Goal: Task Accomplishment & Management: Manage account settings

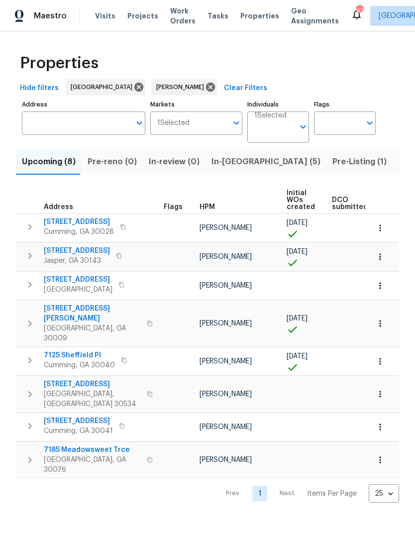
click at [230, 163] on span "In-reno (5)" at bounding box center [266, 162] width 109 height 14
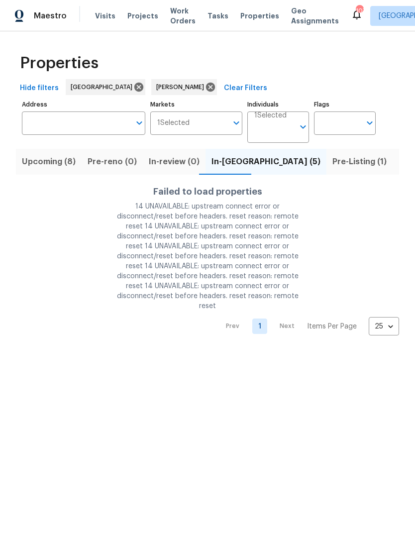
click at [64, 336] on div "Properties Hide filters Atlanta Tyler Payne Clear Filters Address Address Marke…" at bounding box center [207, 191] width 415 height 320
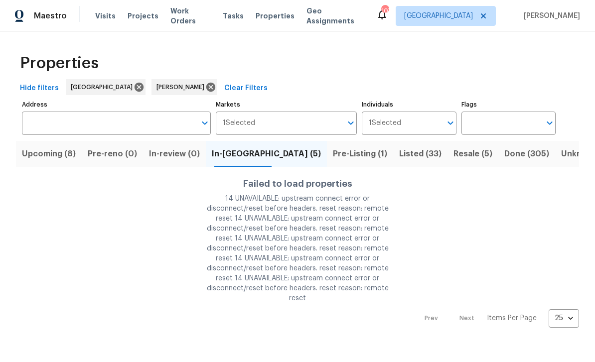
click at [399, 151] on span "Listed (33)" at bounding box center [420, 154] width 42 height 14
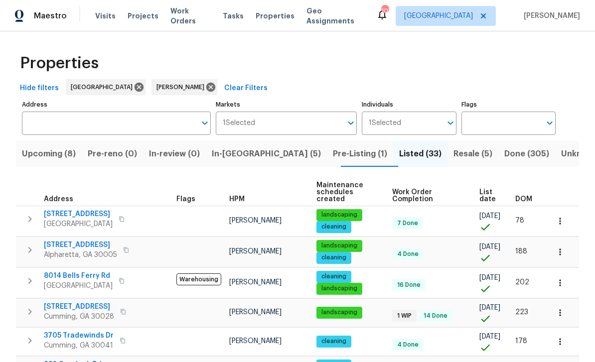
click at [239, 153] on span "In-[GEOGRAPHIC_DATA] (5)" at bounding box center [266, 154] width 109 height 14
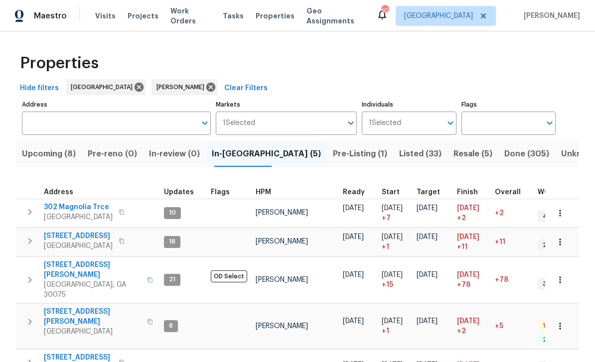
scroll to position [8, 0]
click at [69, 307] on span "[STREET_ADDRESS][PERSON_NAME]" at bounding box center [92, 317] width 97 height 20
click at [68, 353] on span "[STREET_ADDRESS]" at bounding box center [78, 358] width 69 height 10
click at [30, 357] on icon "button" at bounding box center [30, 363] width 12 height 12
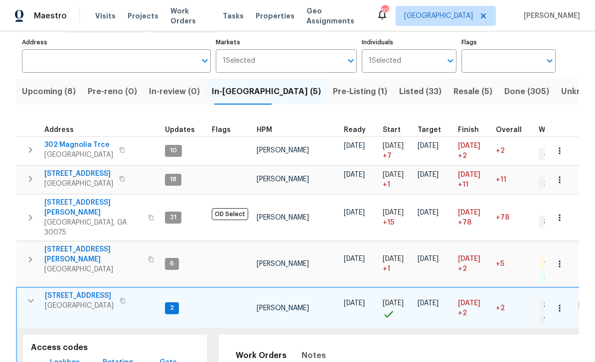
scroll to position [63, 0]
click at [56, 356] on span "Lockbox" at bounding box center [65, 362] width 30 height 12
click at [120, 297] on icon "button" at bounding box center [123, 300] width 6 height 6
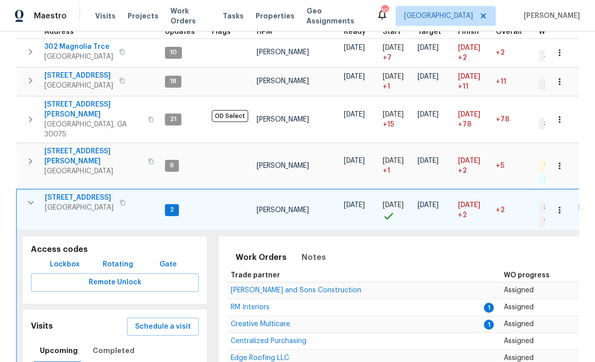
scroll to position [163, 0]
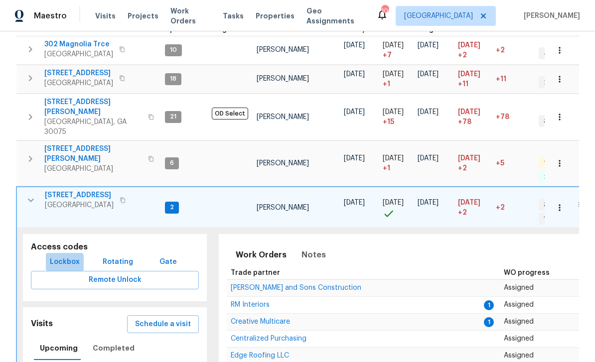
click at [57, 256] on span "Lockbox" at bounding box center [65, 262] width 30 height 12
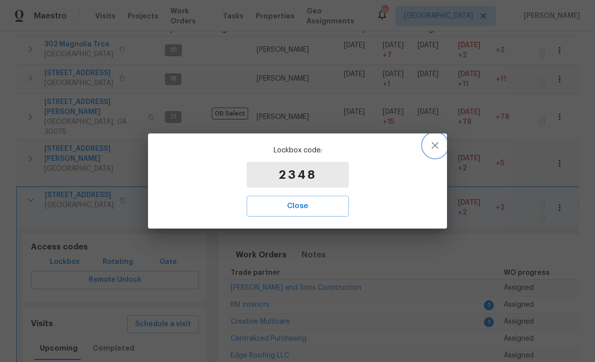
click at [415, 148] on icon "button" at bounding box center [434, 145] width 7 height 7
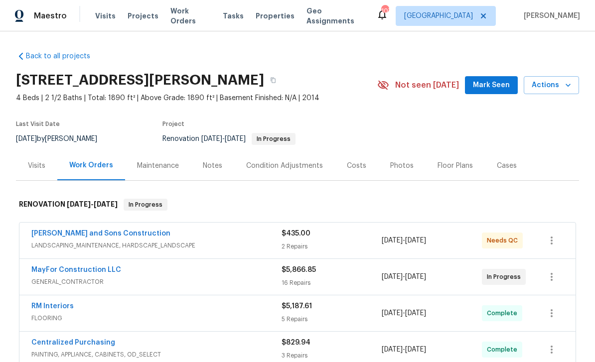
click at [53, 270] on link "MayFor Construction LLC" at bounding box center [76, 269] width 90 height 7
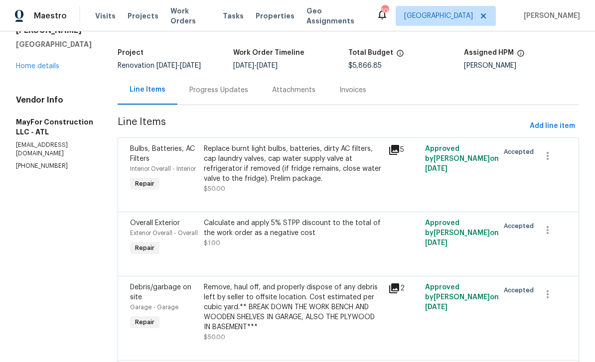
scroll to position [62, 0]
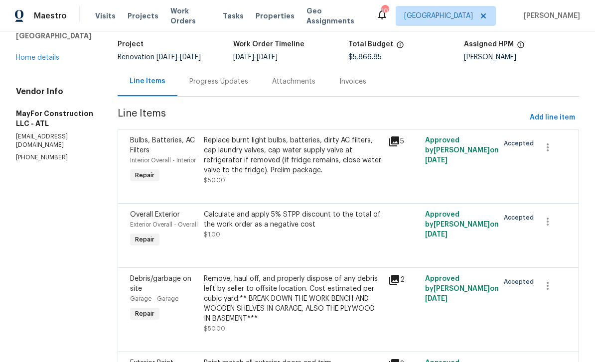
click at [154, 228] on span "Exterior Overall - Overall" at bounding box center [164, 225] width 68 height 6
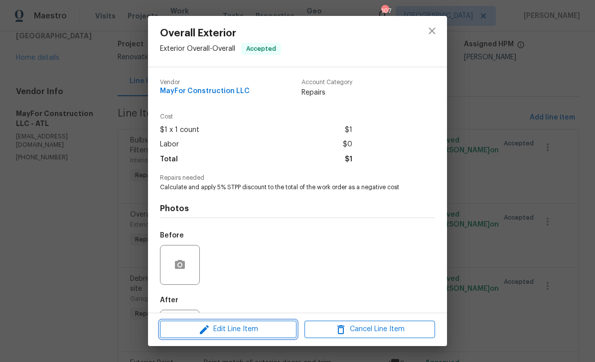
click at [192, 329] on span "Edit Line Item" at bounding box center [228, 329] width 130 height 12
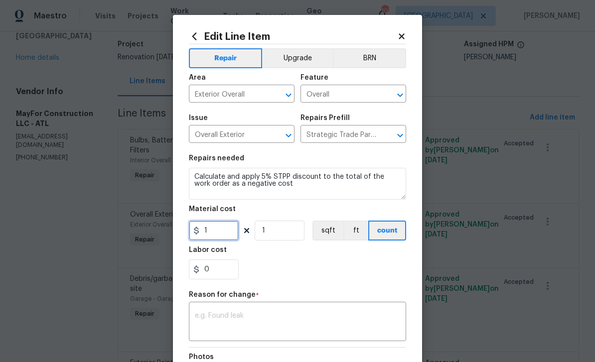
click at [216, 231] on input "1" at bounding box center [214, 231] width 50 height 20
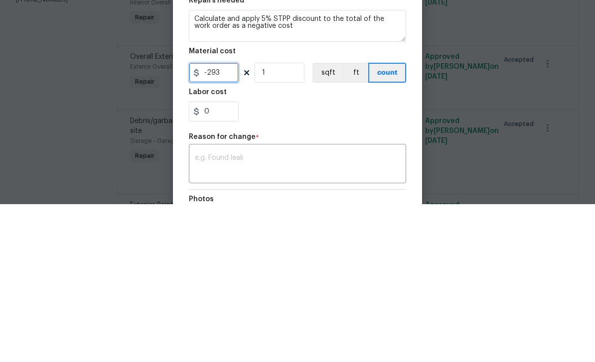
type input "-293"
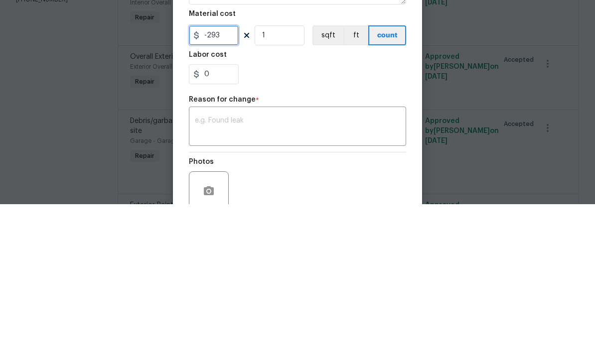
scroll to position [38, 0]
click at [223, 274] on textarea at bounding box center [297, 284] width 205 height 21
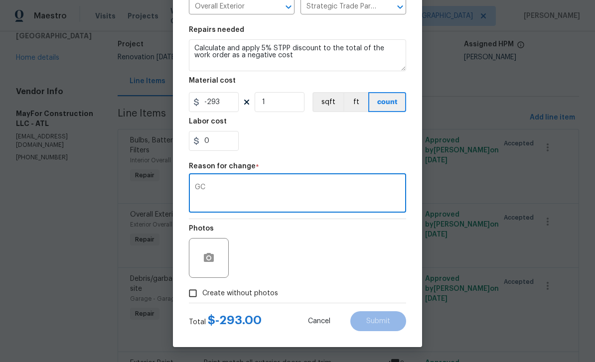
scroll to position [130, 0]
type textarea "GC"
click at [270, 266] on div "Photos" at bounding box center [297, 251] width 217 height 65
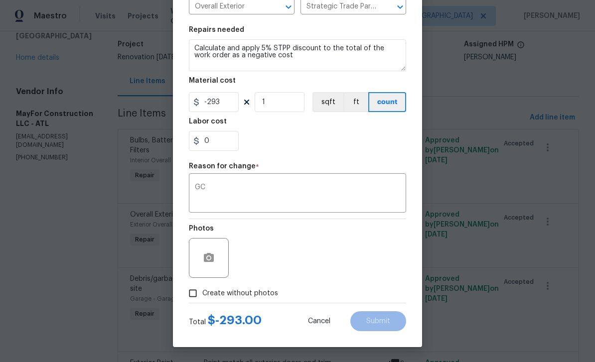
click at [193, 296] on input "Create without photos" at bounding box center [192, 293] width 19 height 19
checkbox input "true"
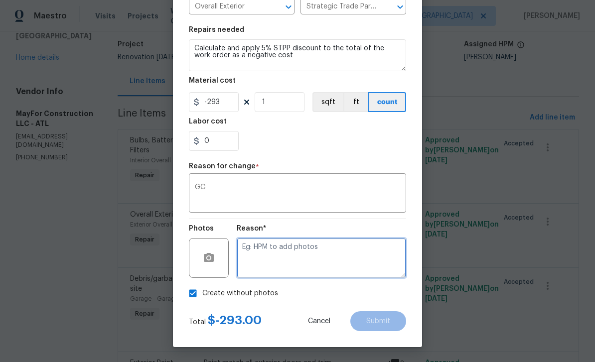
click at [257, 255] on textarea at bounding box center [321, 258] width 169 height 40
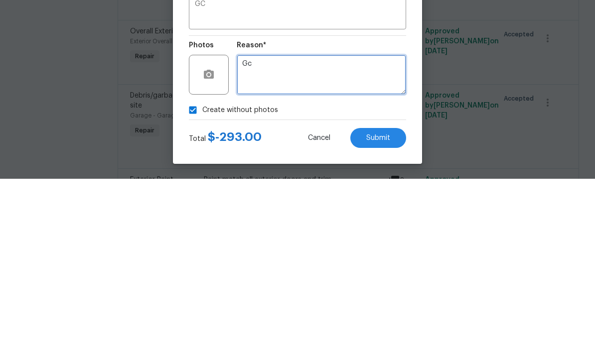
type textarea "Gc"
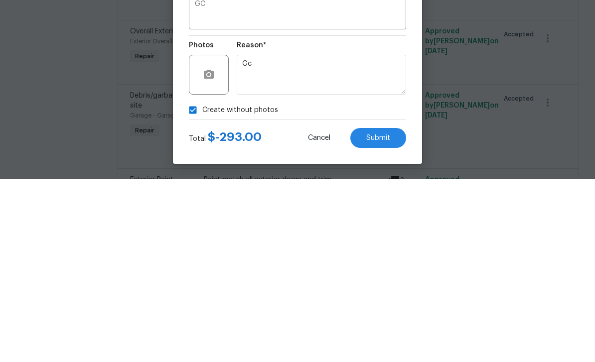
click at [221, 184] on textarea "GC" at bounding box center [297, 194] width 205 height 21
type textarea "G"
type textarea "Stpp"
click at [378, 318] on span "Submit" at bounding box center [378, 321] width 24 height 7
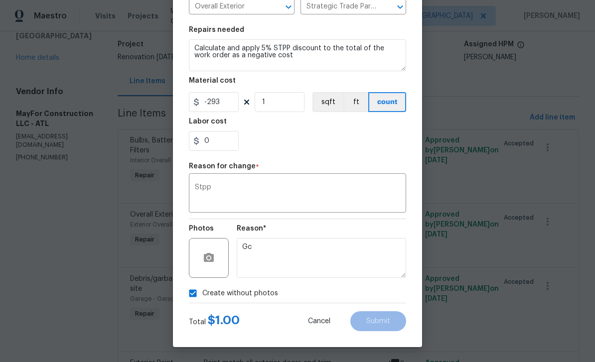
type input "1"
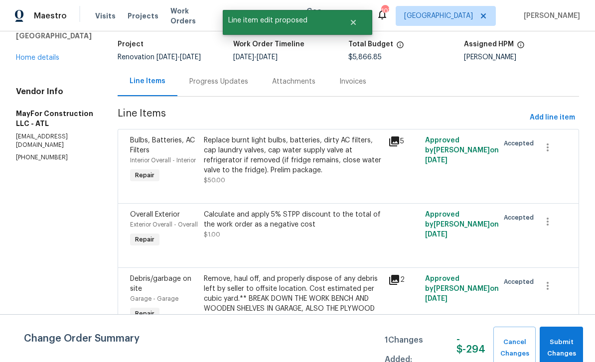
scroll to position [0, 0]
click at [572, 348] on span "Submit Changes" at bounding box center [560, 348] width 33 height 23
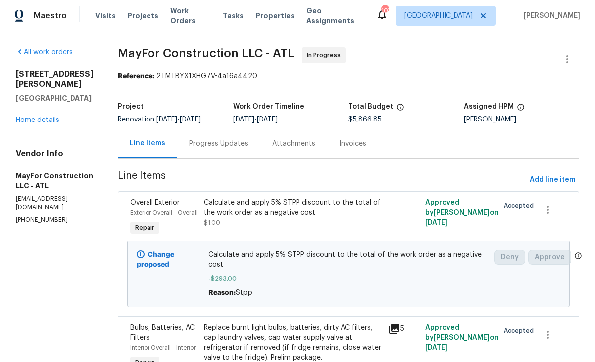
click at [29, 117] on link "Home details" at bounding box center [37, 120] width 43 height 7
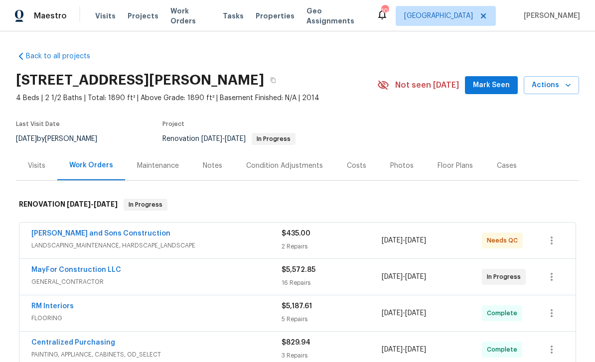
click at [55, 236] on link "Reyes and Sons Construction" at bounding box center [100, 233] width 139 height 7
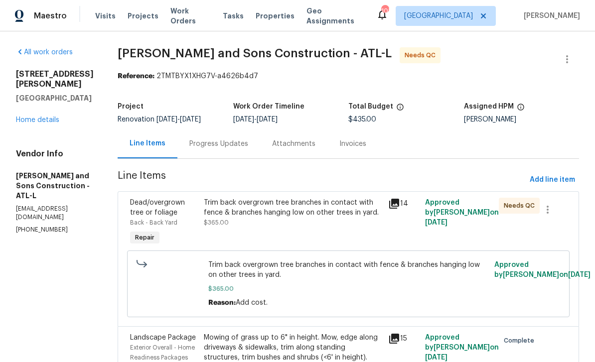
click at [131, 209] on span "Dead/overgrown tree or foliage" at bounding box center [157, 207] width 55 height 17
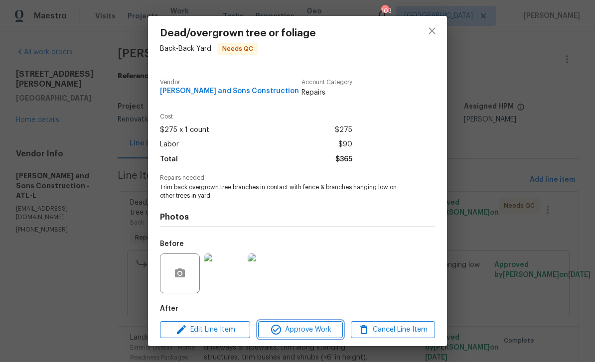
click at [279, 330] on icon "button" at bounding box center [276, 330] width 12 height 12
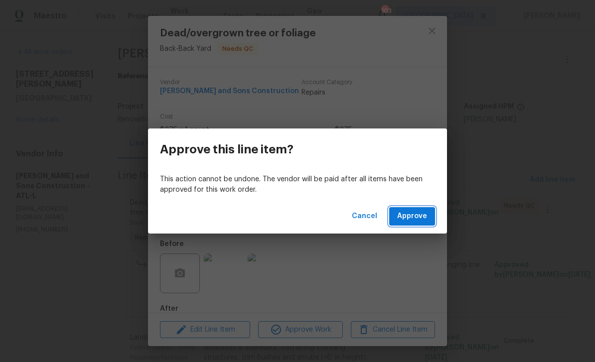
click at [415, 220] on span "Approve" at bounding box center [412, 216] width 30 height 12
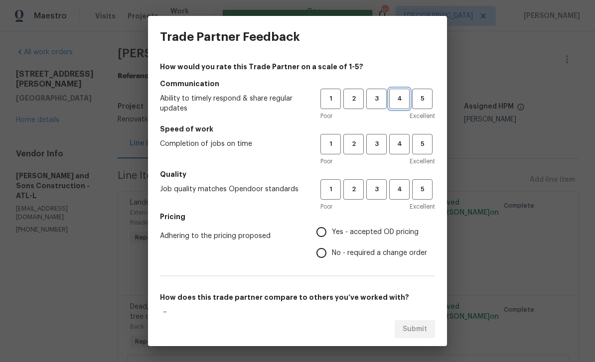
click at [396, 99] on span "4" at bounding box center [399, 98] width 18 height 11
click at [397, 135] on button "4" at bounding box center [399, 144] width 20 height 20
click at [406, 180] on button "4" at bounding box center [399, 189] width 20 height 20
click at [320, 235] on input "Yes - accepted OD pricing" at bounding box center [321, 232] width 21 height 21
radio input "true"
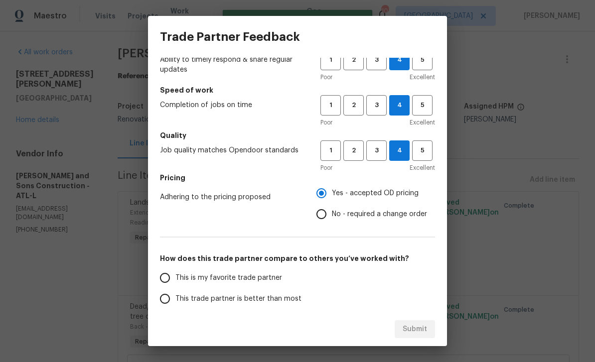
scroll to position [61, 0]
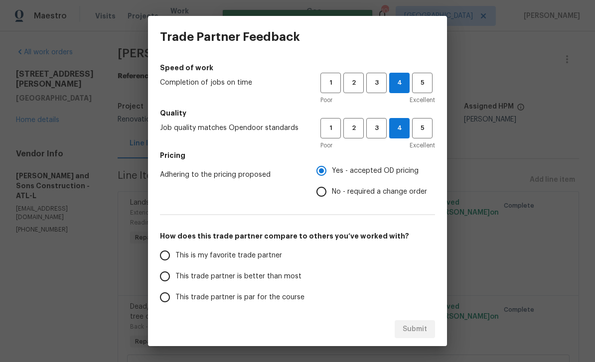
click at [162, 258] on input "This is my favorite trade partner" at bounding box center [164, 255] width 21 height 21
click at [414, 329] on span "Submit" at bounding box center [414, 329] width 24 height 12
radio input "true"
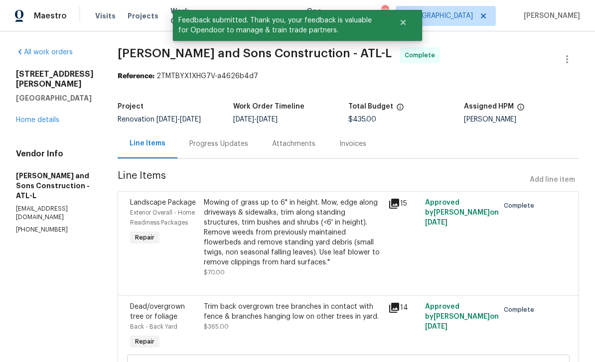
scroll to position [0, 0]
click at [38, 123] on link "Home details" at bounding box center [37, 120] width 43 height 7
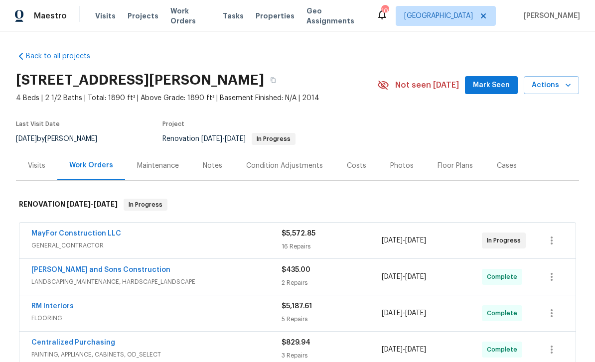
click at [495, 83] on span "Mark Seen" at bounding box center [491, 85] width 37 height 12
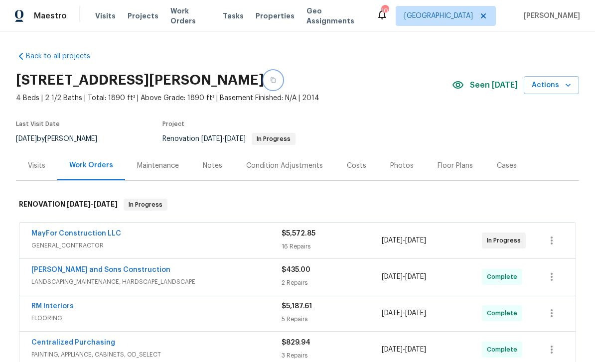
click at [282, 82] on button "button" at bounding box center [273, 80] width 18 height 18
